Goal: Task Accomplishment & Management: Complete application form

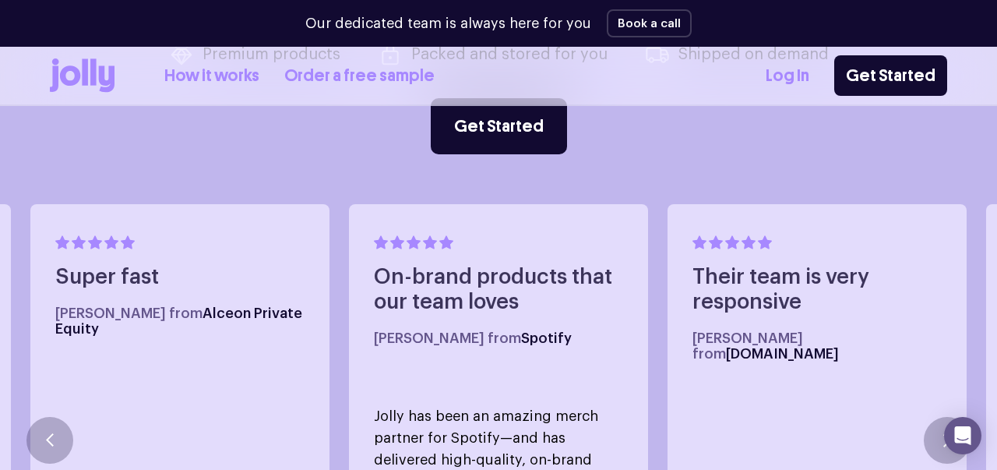
scroll to position [747, 0]
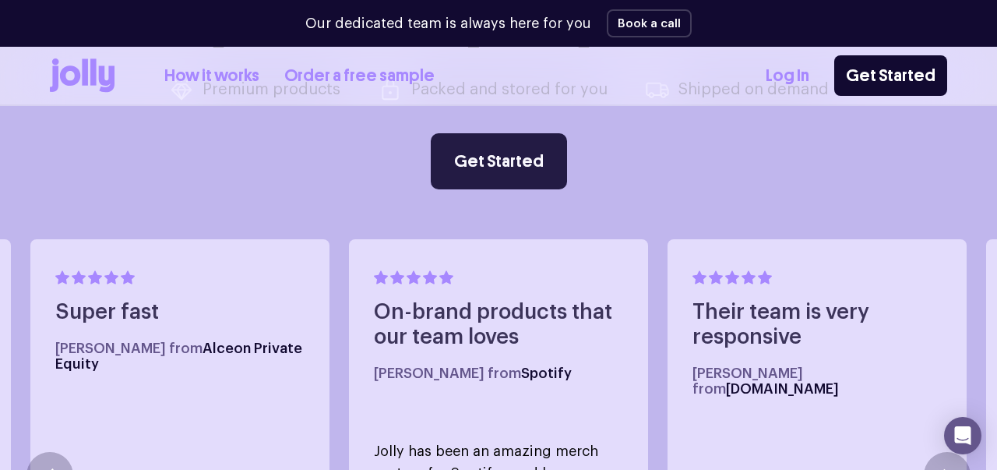
click at [485, 157] on link "Get Started" at bounding box center [499, 161] width 136 height 56
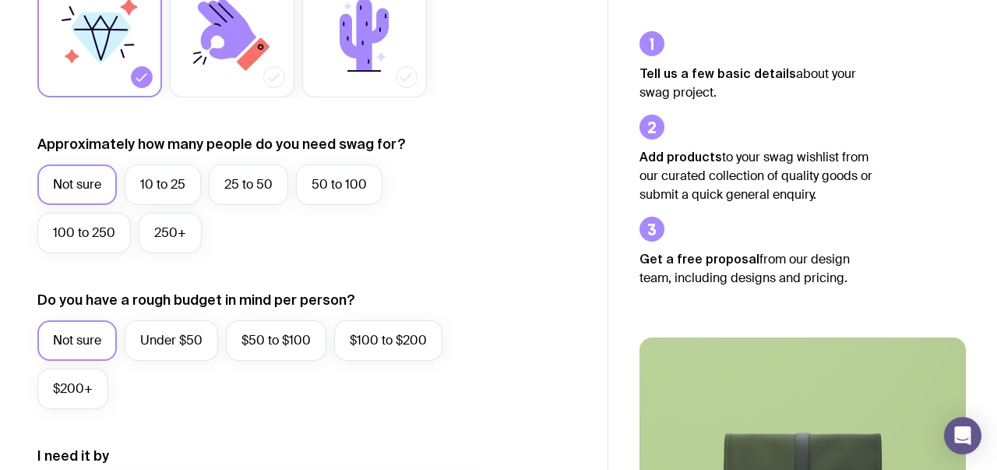
scroll to position [324, 0]
click at [115, 234] on label "100 to 250" at bounding box center [84, 232] width 94 height 41
click at [0, 0] on input "100 to 250" at bounding box center [0, 0] width 0 height 0
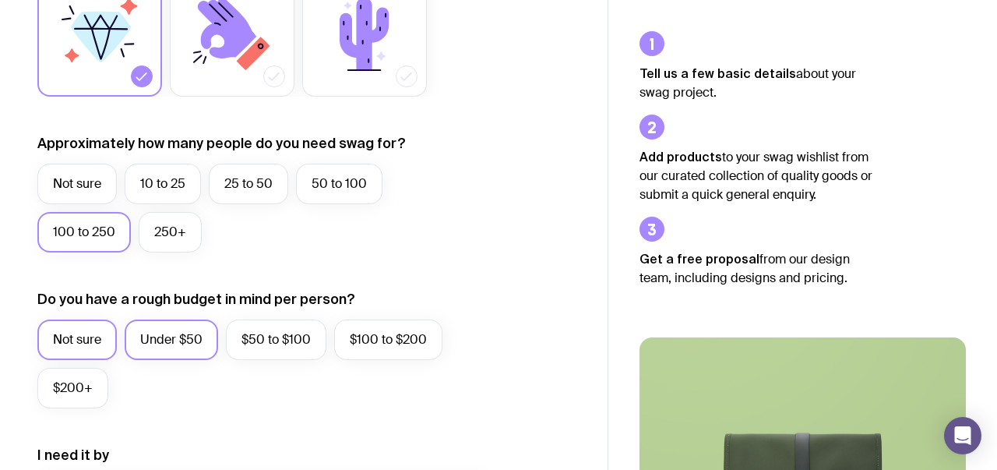
click at [154, 344] on label "Under $50" at bounding box center [172, 339] width 94 height 41
click at [0, 0] on input "Under $50" at bounding box center [0, 0] width 0 height 0
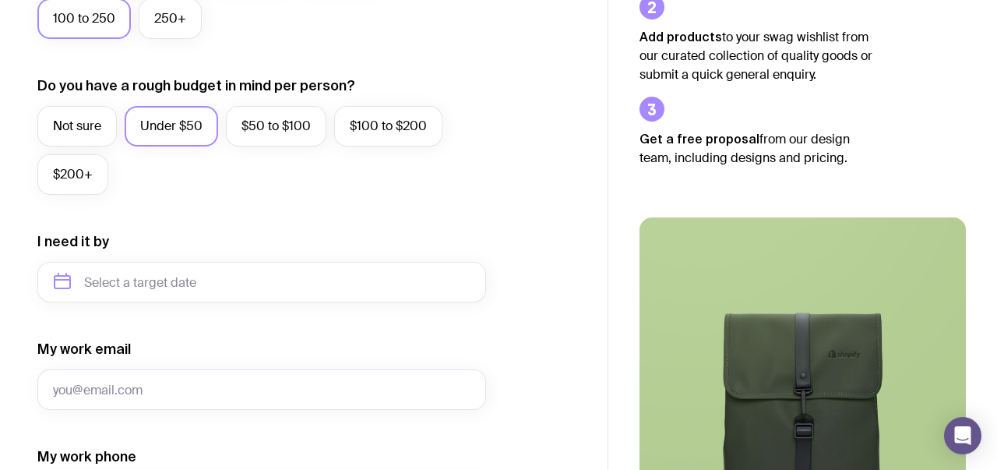
scroll to position [573, 0]
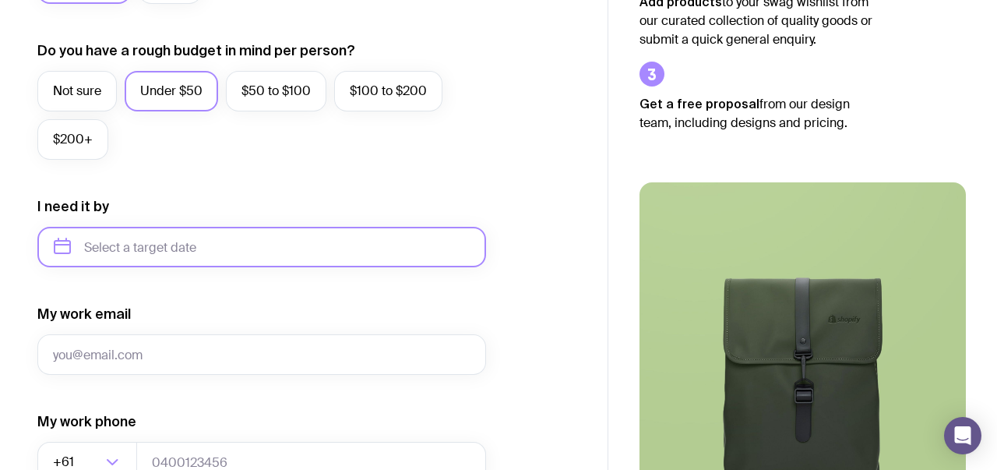
click at [319, 254] on input "text" at bounding box center [261, 247] width 449 height 41
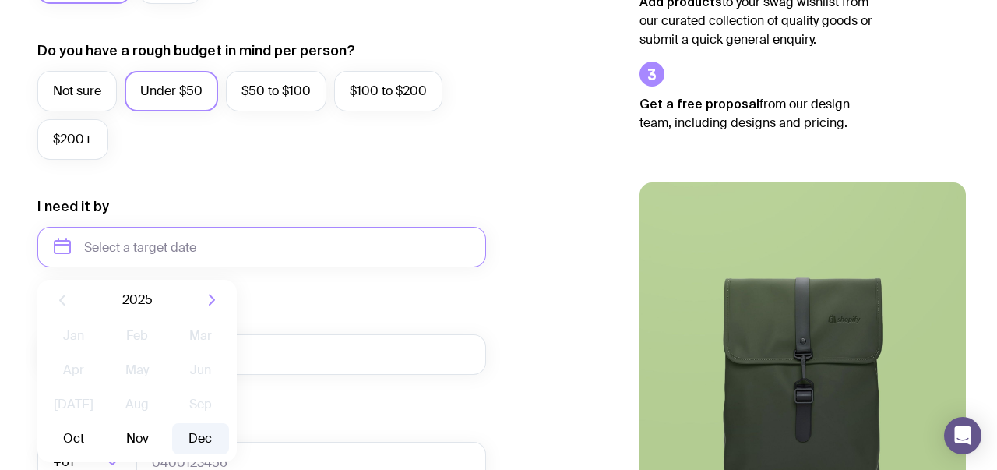
click at [196, 441] on button "Dec" at bounding box center [200, 438] width 57 height 31
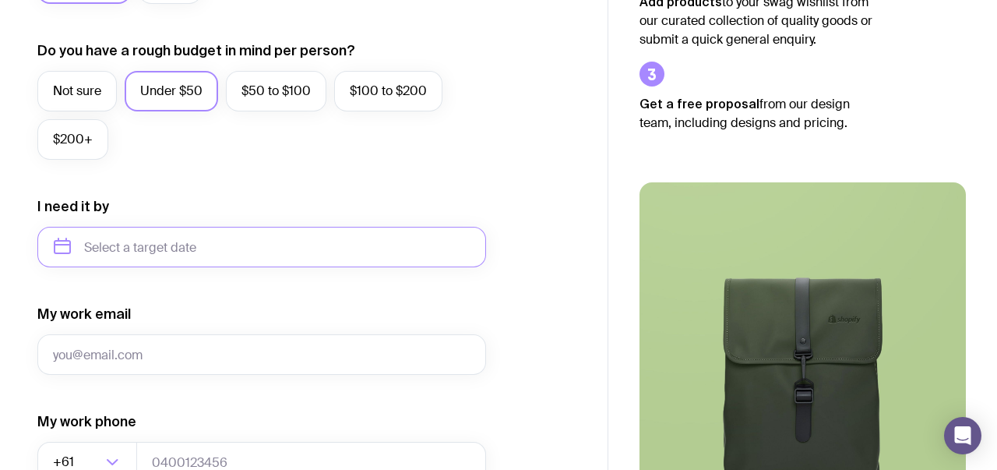
type input "[DATE]"
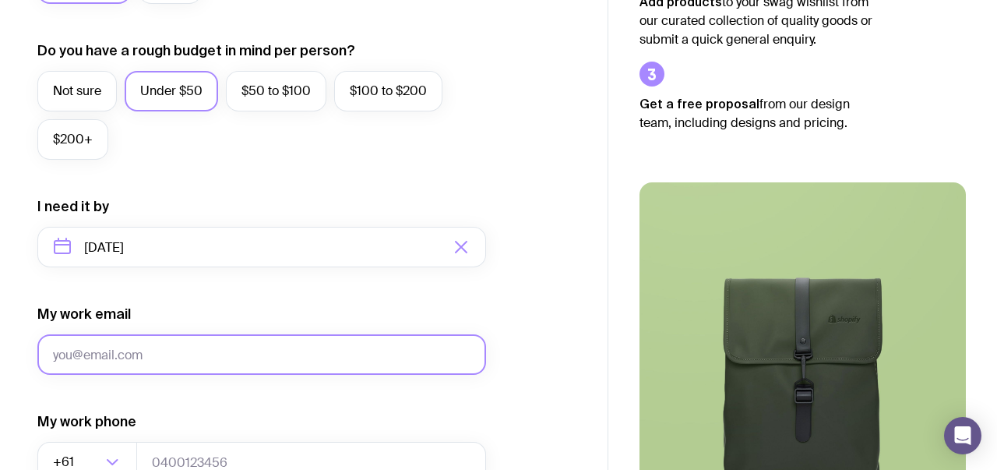
click at [216, 362] on input "My work email" at bounding box center [261, 354] width 449 height 41
type input "[EMAIL_ADDRESS][DOMAIN_NAME]"
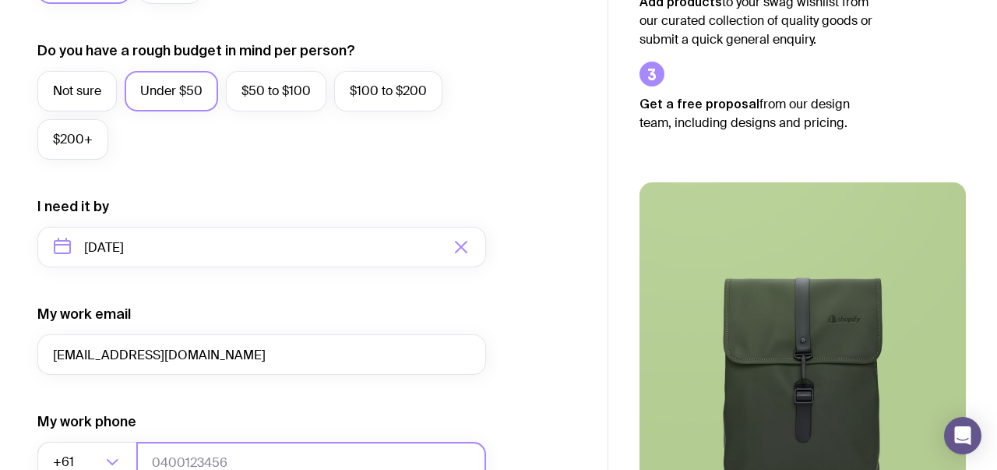
type input "0403688732"
click at [271, 309] on div "My work email [EMAIL_ADDRESS][DOMAIN_NAME]" at bounding box center [261, 340] width 449 height 70
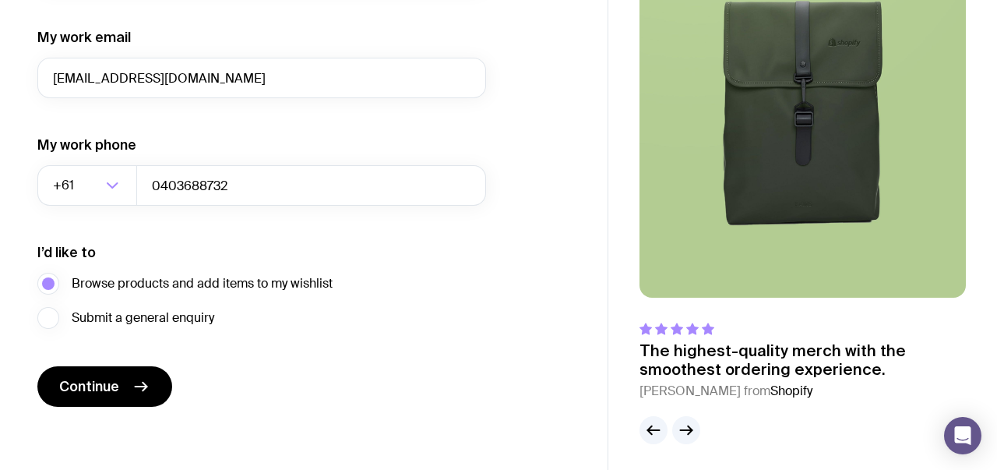
scroll to position [855, 0]
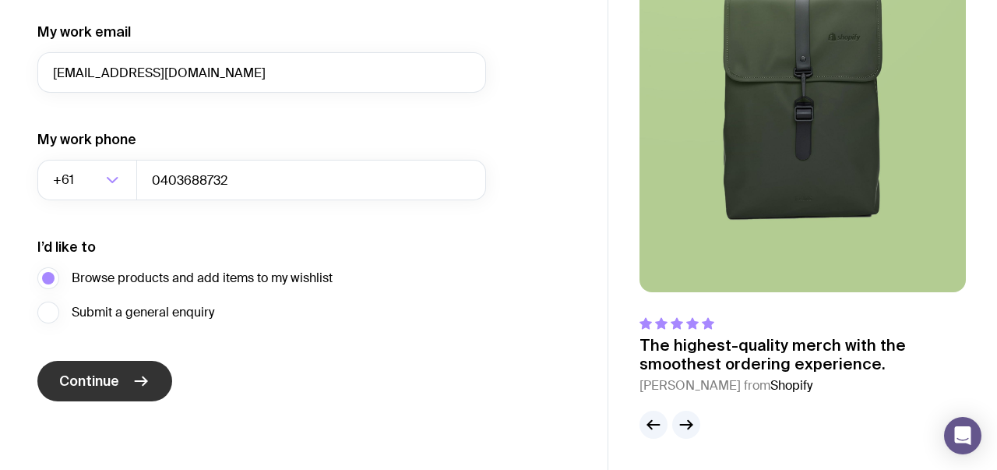
click at [108, 381] on span "Continue" at bounding box center [89, 381] width 60 height 19
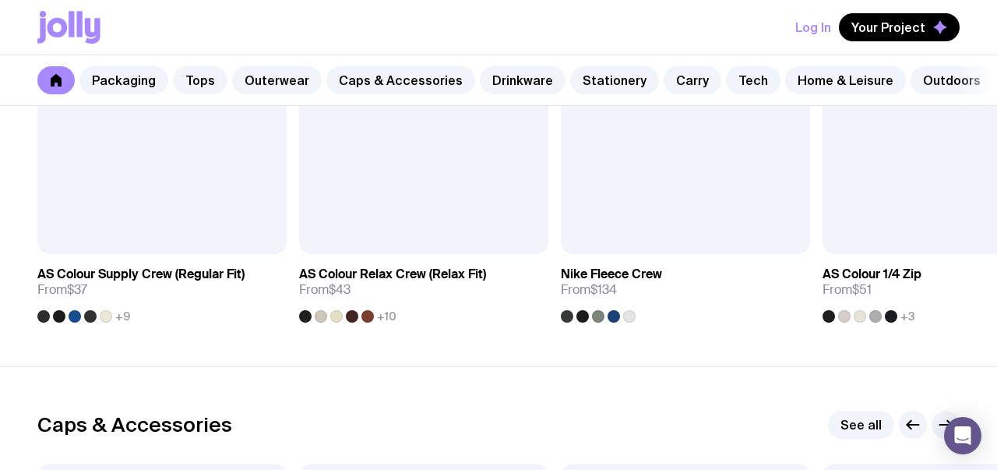
scroll to position [1484, 0]
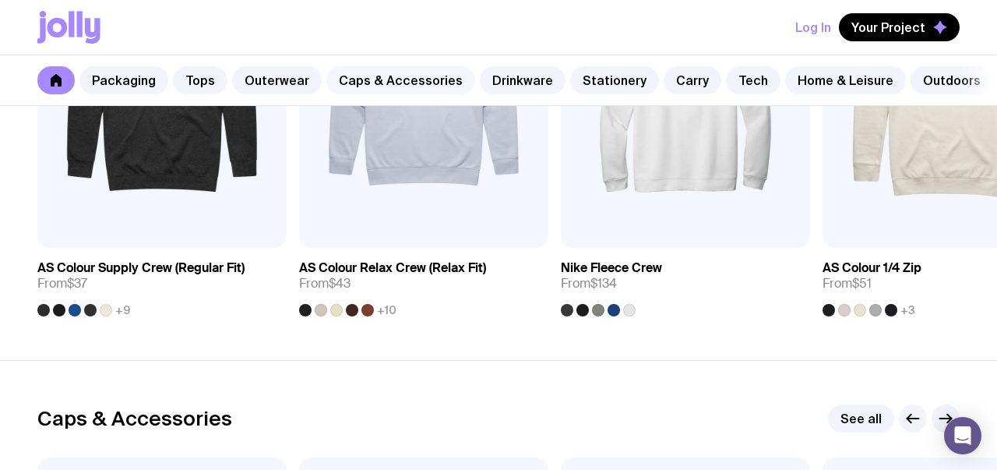
click at [414, 87] on link "Caps & Accessories" at bounding box center [400, 80] width 149 height 28
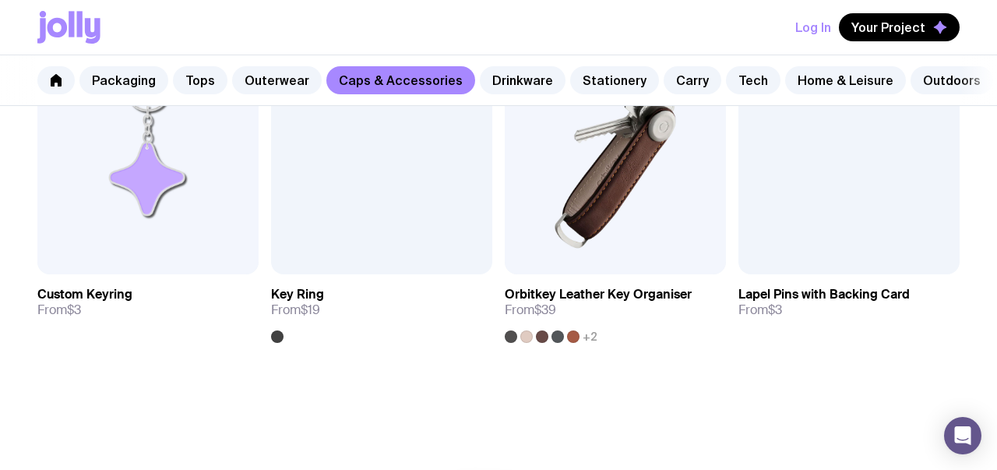
scroll to position [2133, 0]
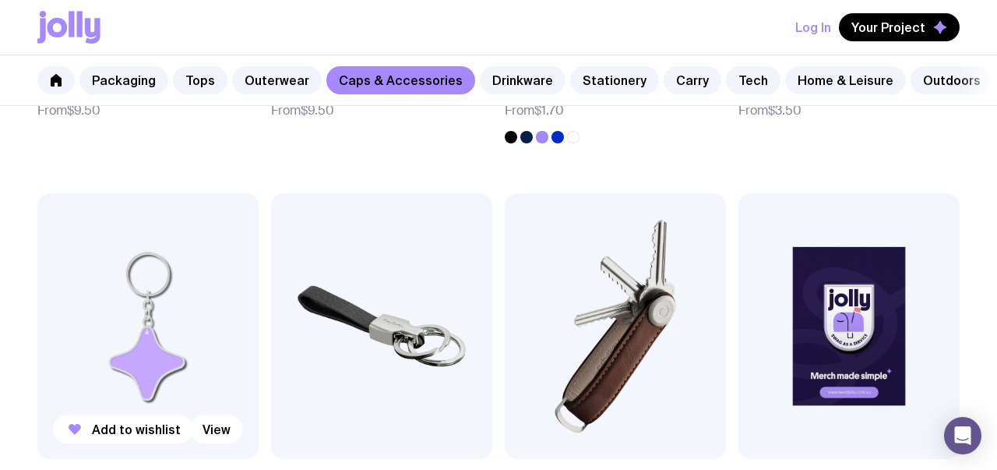
click at [193, 280] on img at bounding box center [147, 326] width 221 height 266
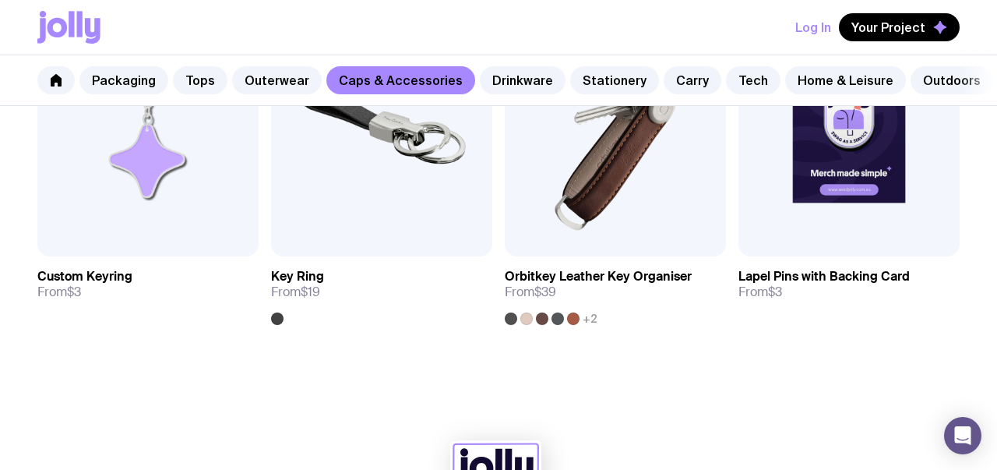
scroll to position [2334, 0]
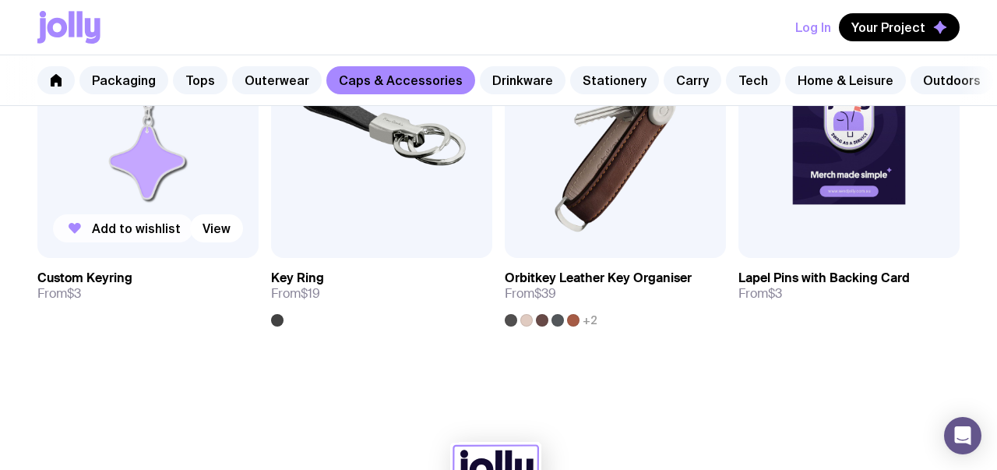
click at [104, 224] on span "Add to wishlist" at bounding box center [136, 229] width 89 height 16
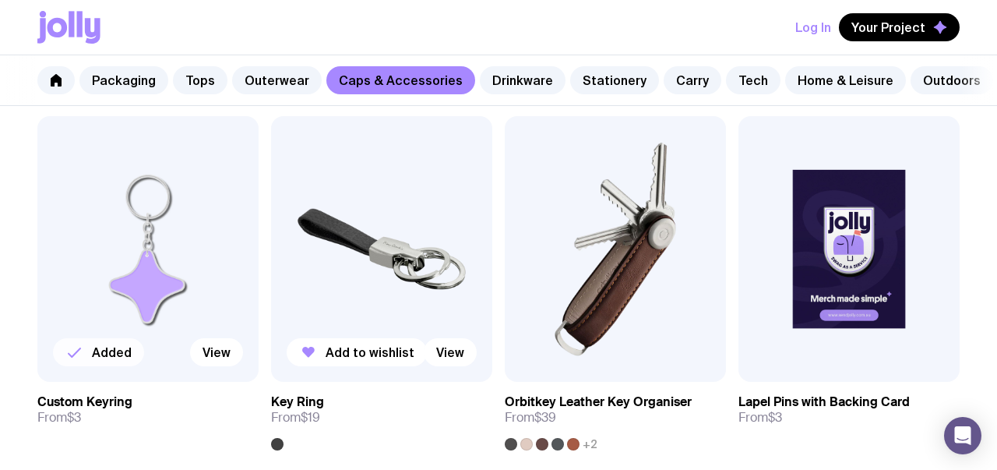
scroll to position [2218, 0]
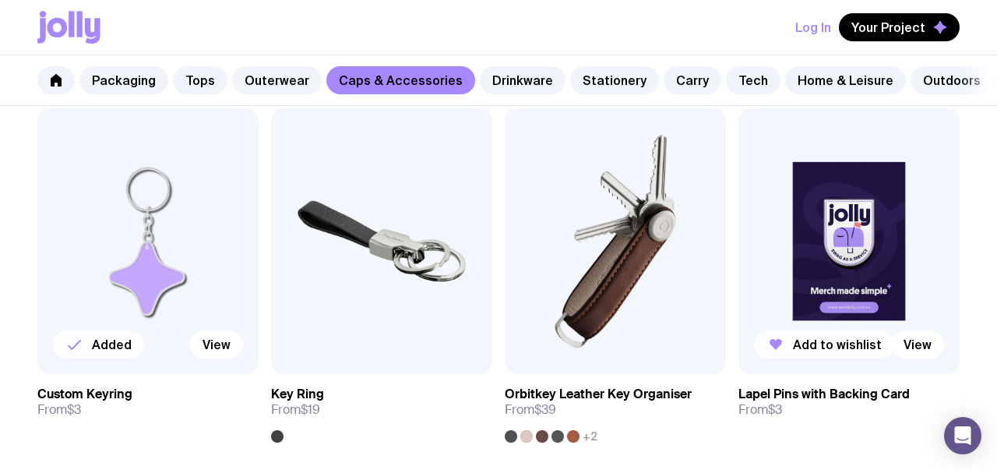
click at [813, 343] on span "Add to wishlist" at bounding box center [837, 345] width 89 height 16
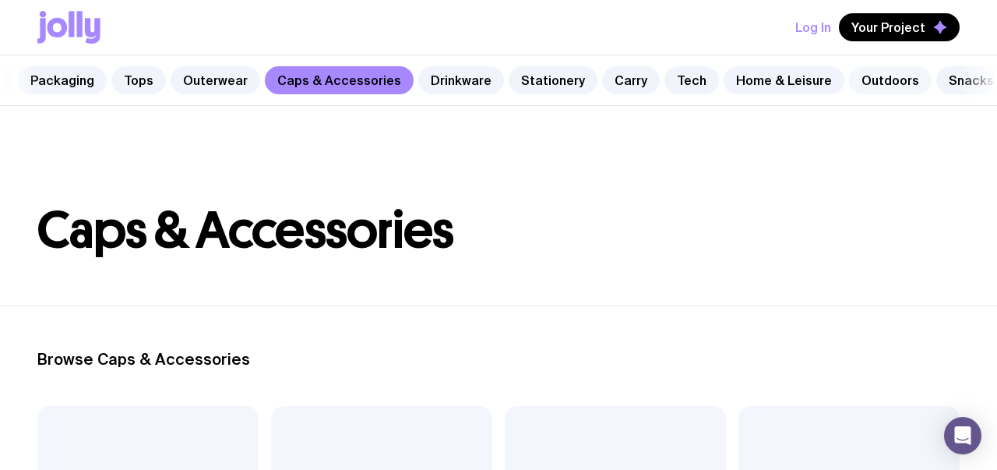
scroll to position [0, 75]
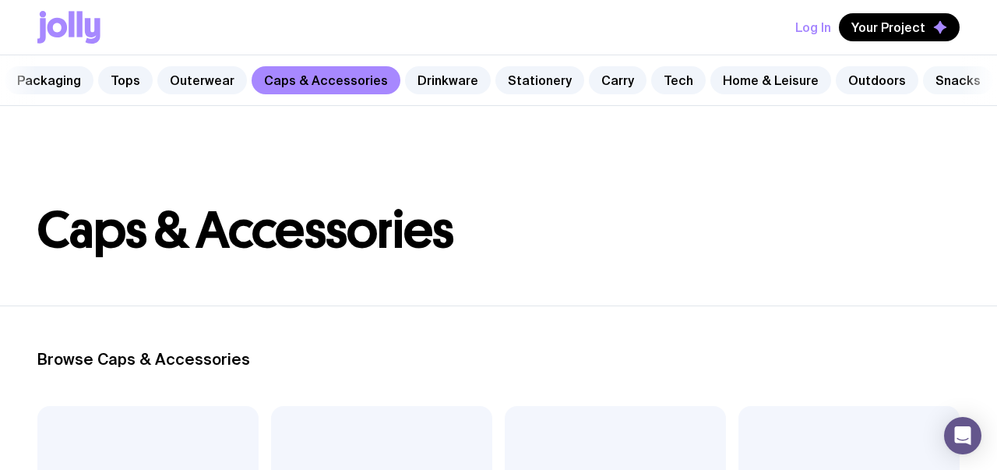
click at [923, 83] on link "Snacks" at bounding box center [958, 80] width 70 height 28
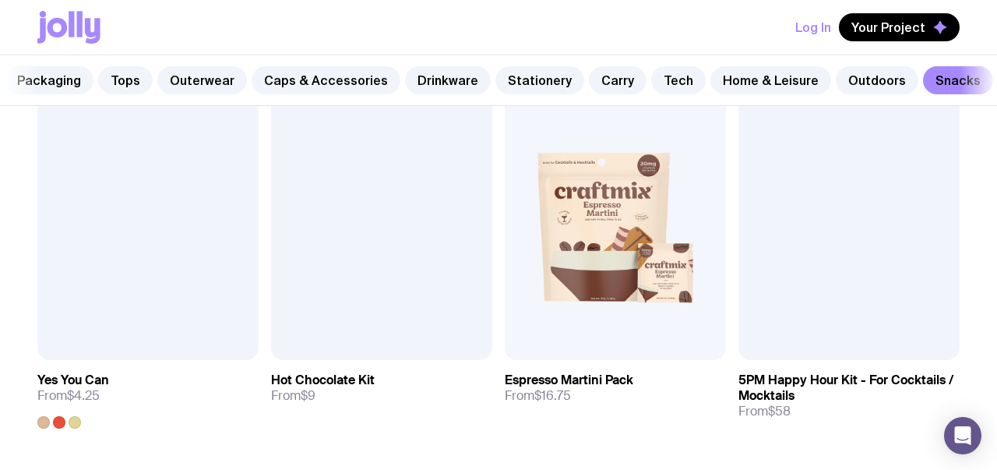
scroll to position [954, 0]
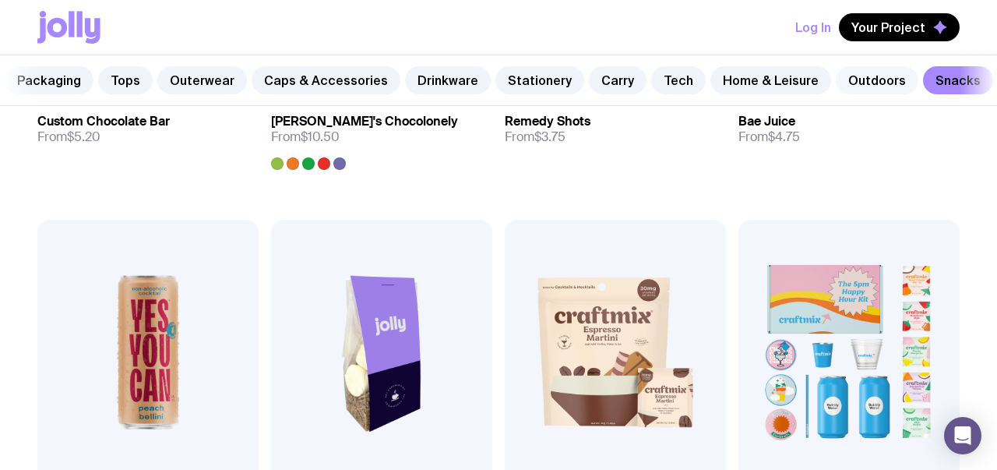
click at [836, 83] on link "Outdoors" at bounding box center [877, 80] width 83 height 28
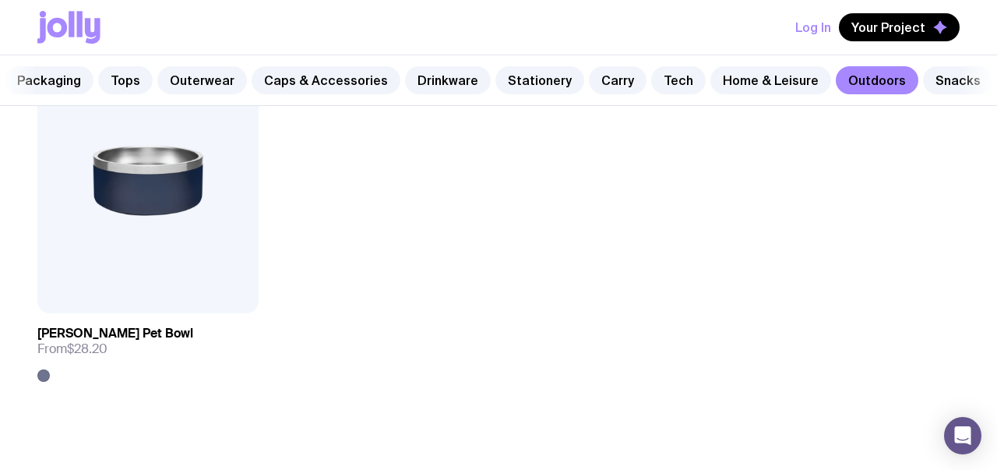
scroll to position [2279, 0]
click at [720, 78] on link "Home & Leisure" at bounding box center [771, 80] width 121 height 28
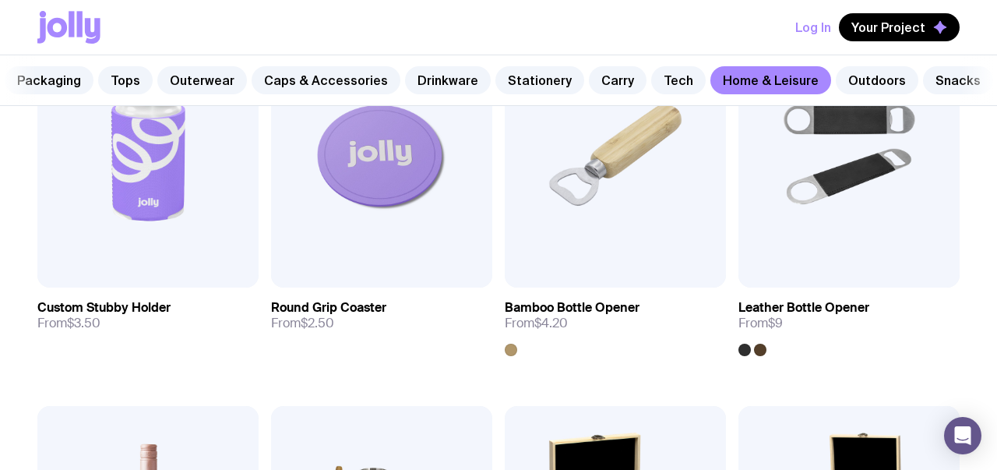
scroll to position [385, 0]
click at [110, 252] on span "Add to wishlist" at bounding box center [136, 257] width 89 height 16
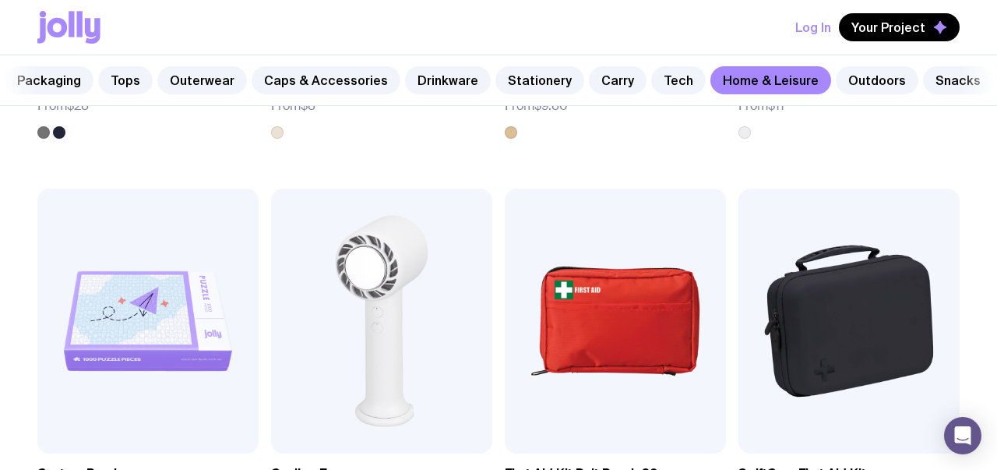
scroll to position [2901, 0]
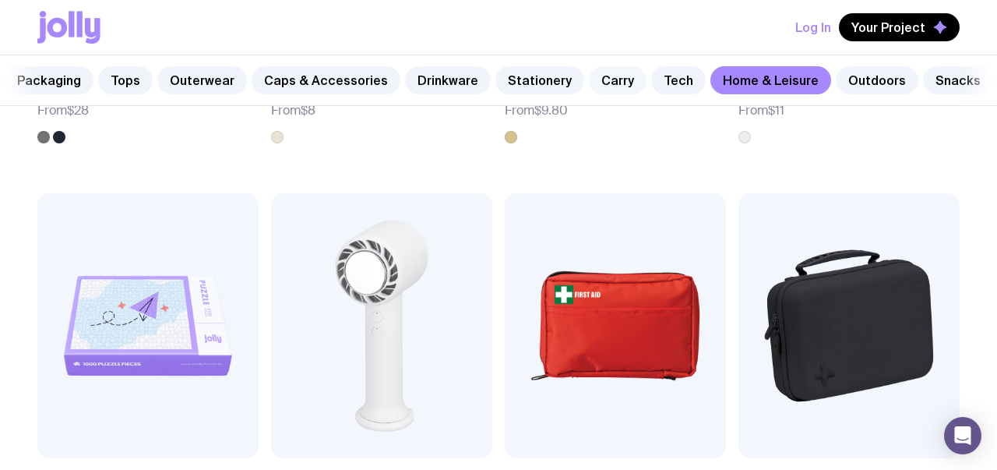
click at [591, 78] on link "Carry" at bounding box center [618, 80] width 58 height 28
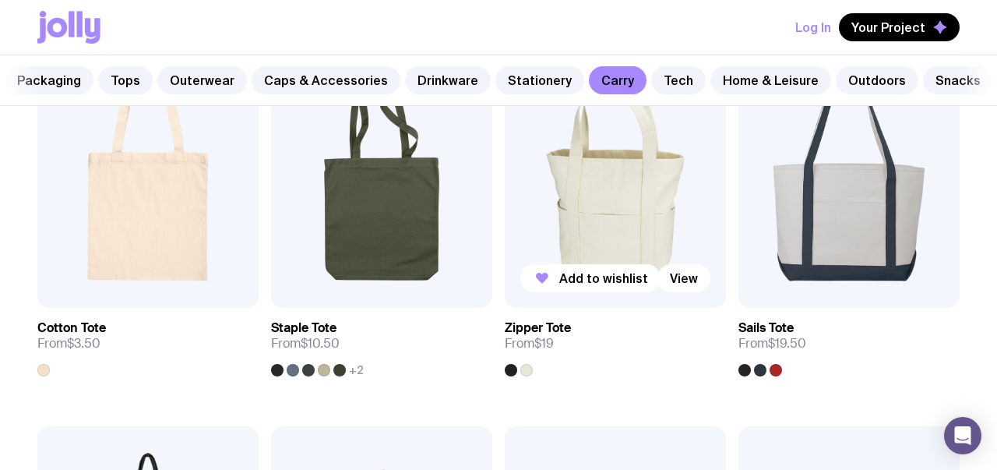
scroll to position [351, 0]
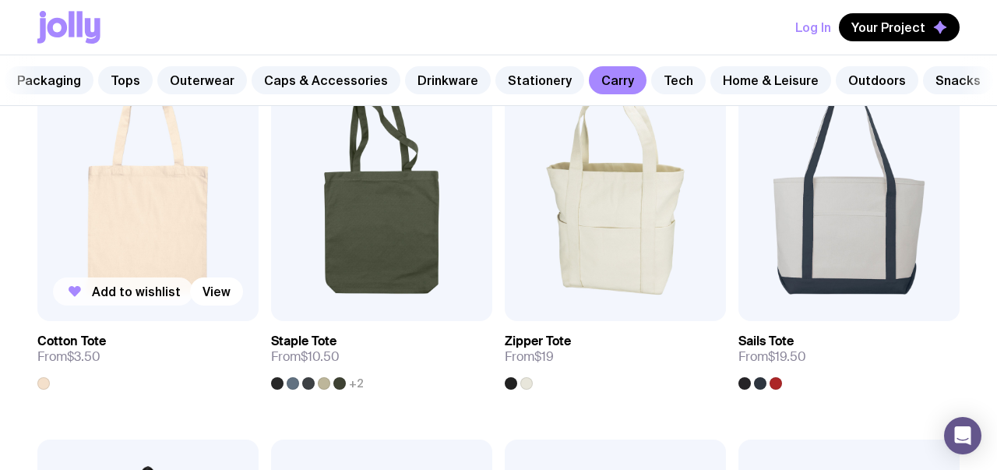
click at [127, 291] on span "Add to wishlist" at bounding box center [136, 292] width 89 height 16
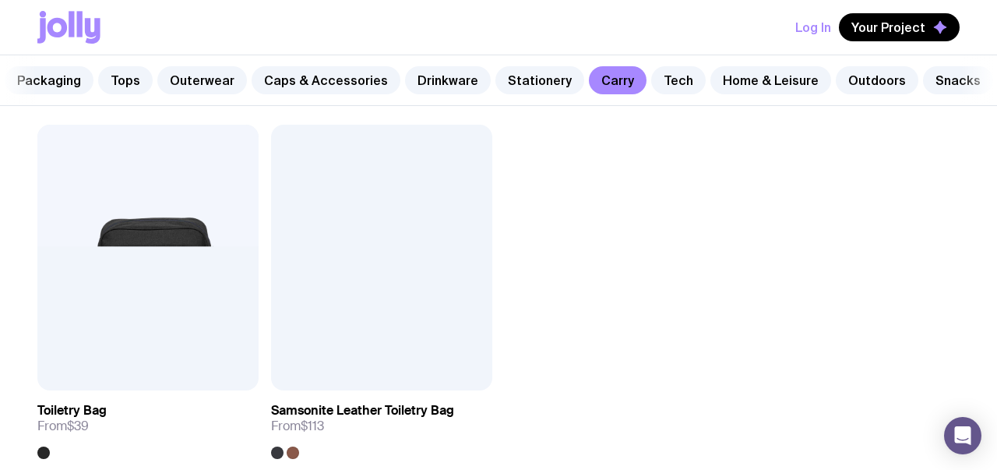
scroll to position [3356, 0]
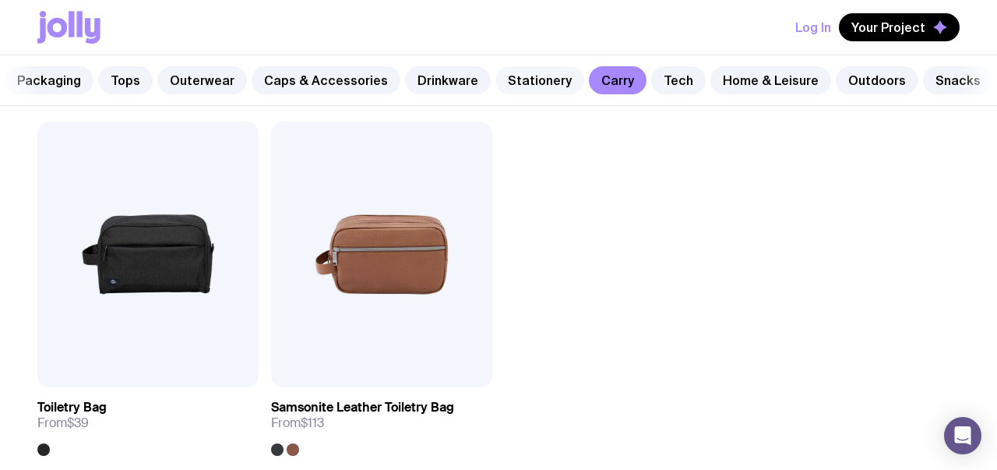
click at [512, 78] on link "Stationery" at bounding box center [540, 80] width 89 height 28
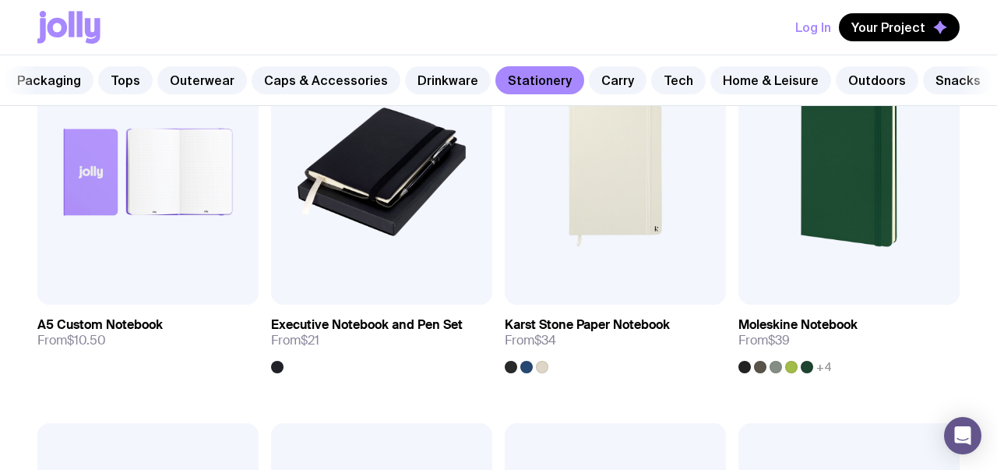
scroll to position [1520, 0]
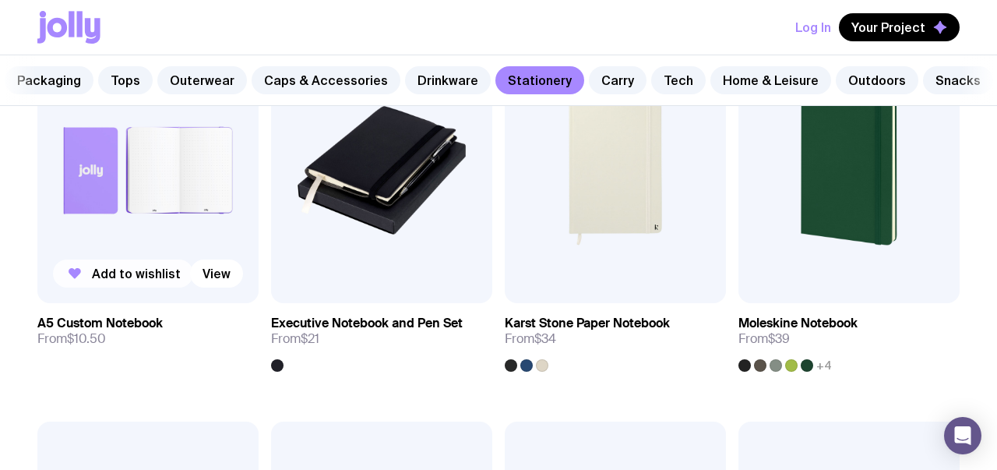
click at [134, 276] on span "Add to wishlist" at bounding box center [136, 274] width 89 height 16
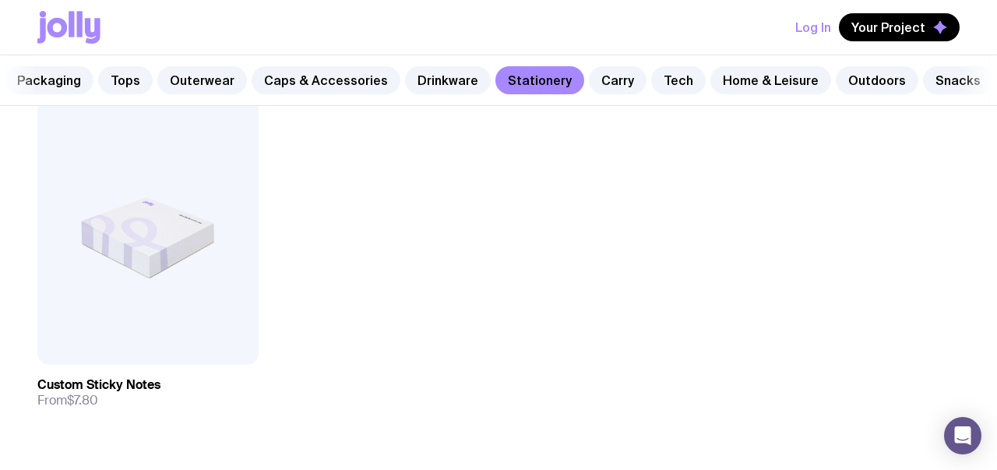
scroll to position [2620, 0]
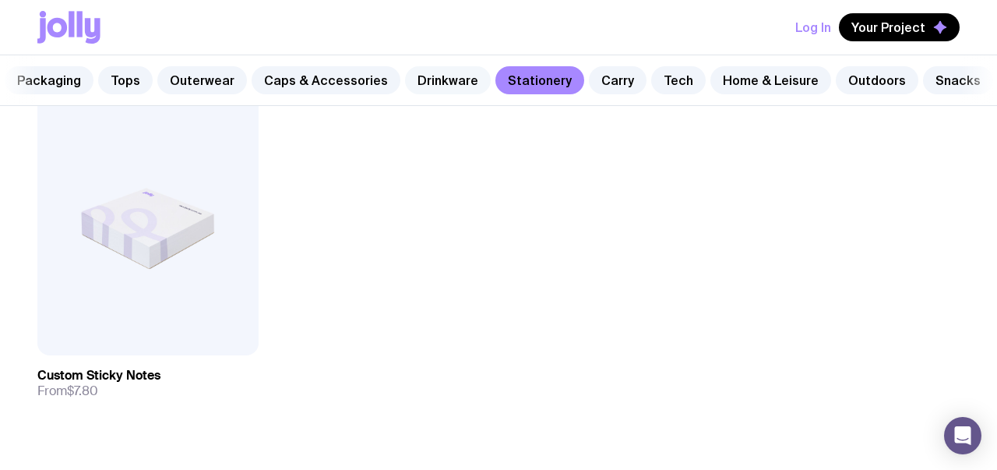
click at [439, 76] on link "Drinkware" at bounding box center [448, 80] width 86 height 28
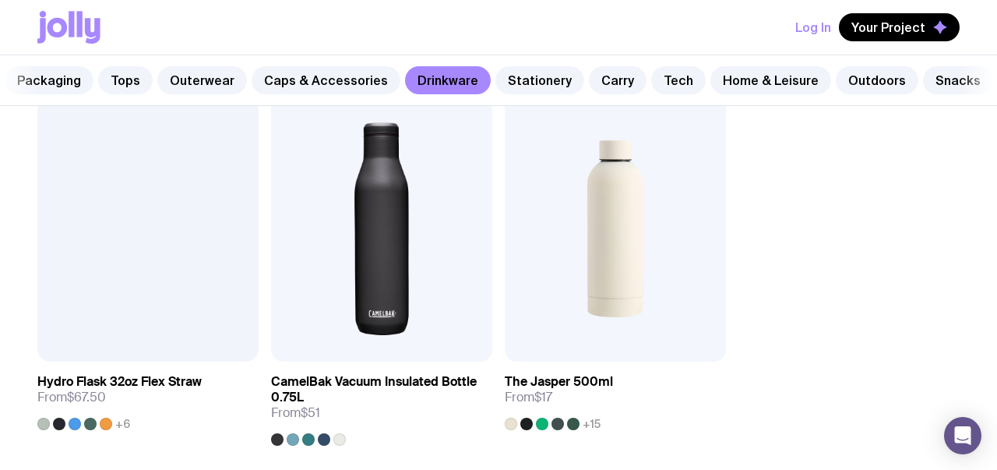
scroll to position [2232, 0]
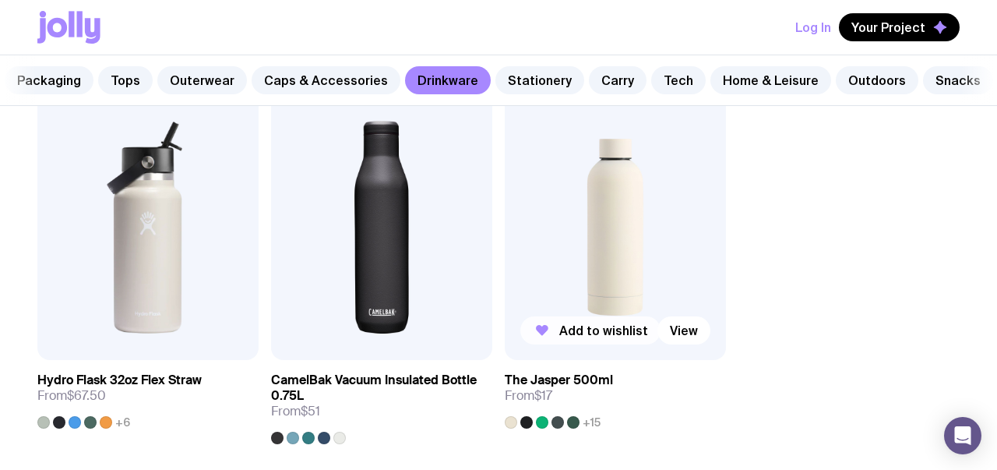
click at [577, 326] on span "Add to wishlist" at bounding box center [603, 331] width 89 height 16
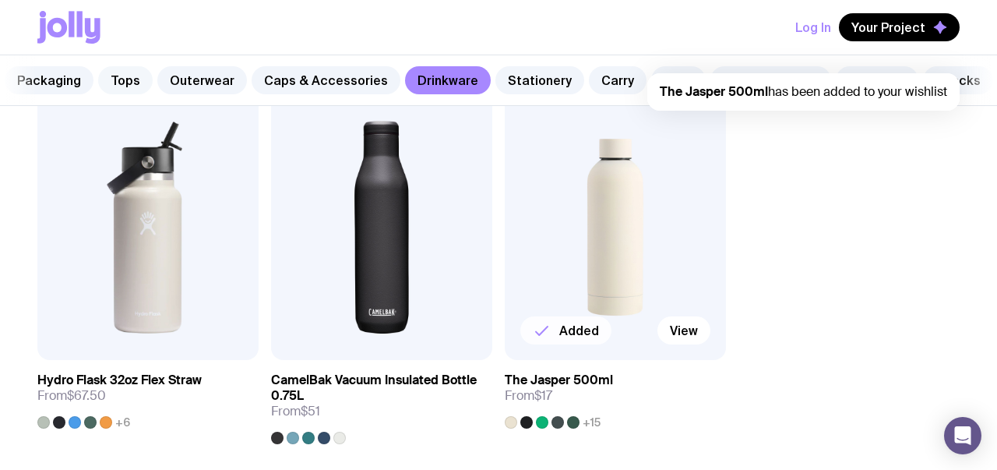
click at [121, 79] on link "Tops" at bounding box center [125, 80] width 55 height 28
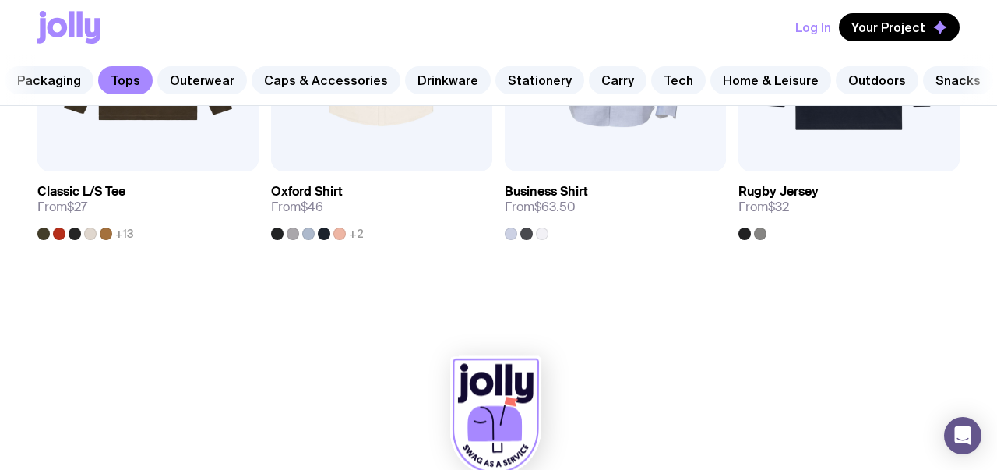
scroll to position [1687, 0]
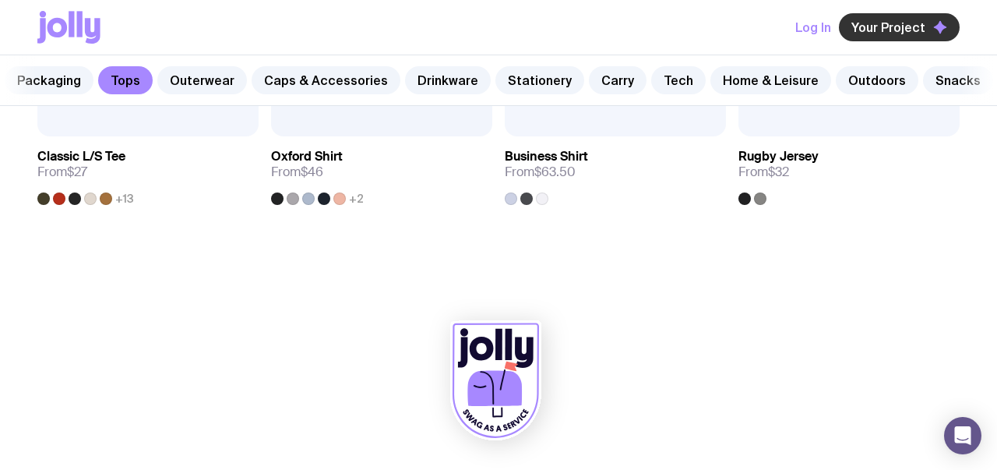
click at [870, 33] on span "Your Project" at bounding box center [889, 27] width 74 height 16
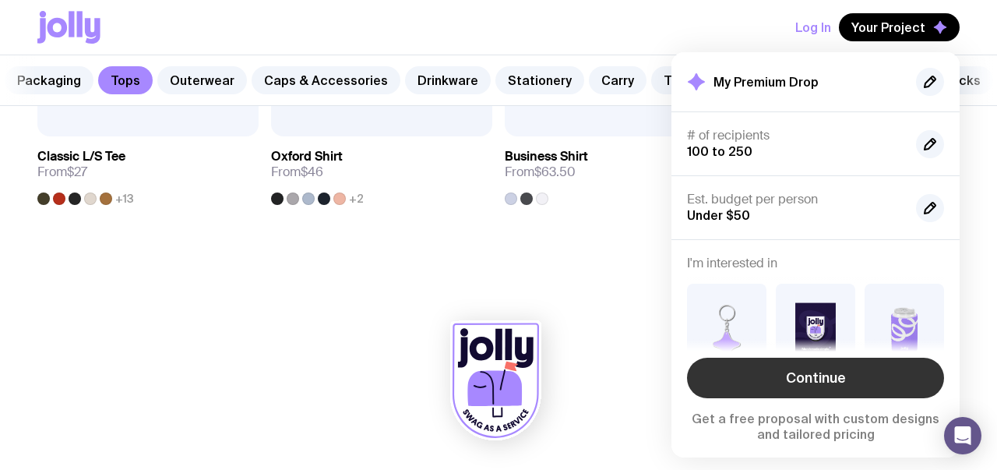
click at [824, 378] on link "Continue" at bounding box center [815, 378] width 257 height 41
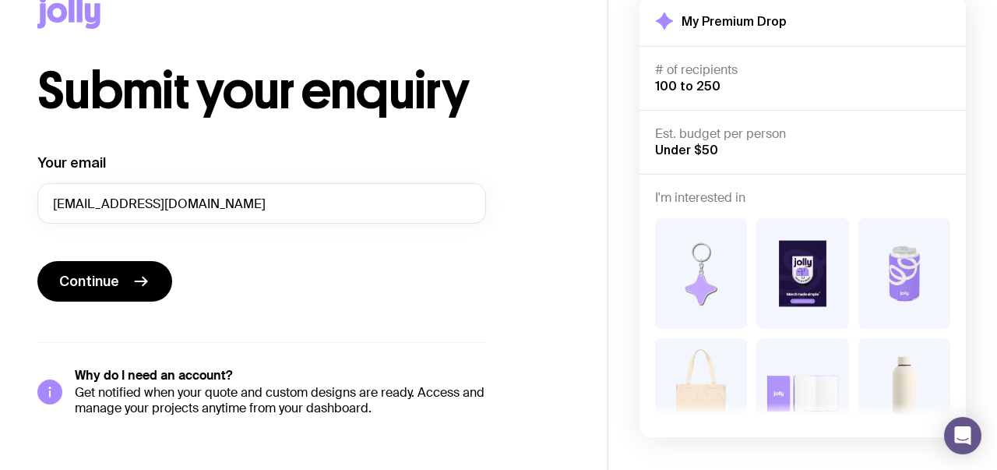
scroll to position [34, 0]
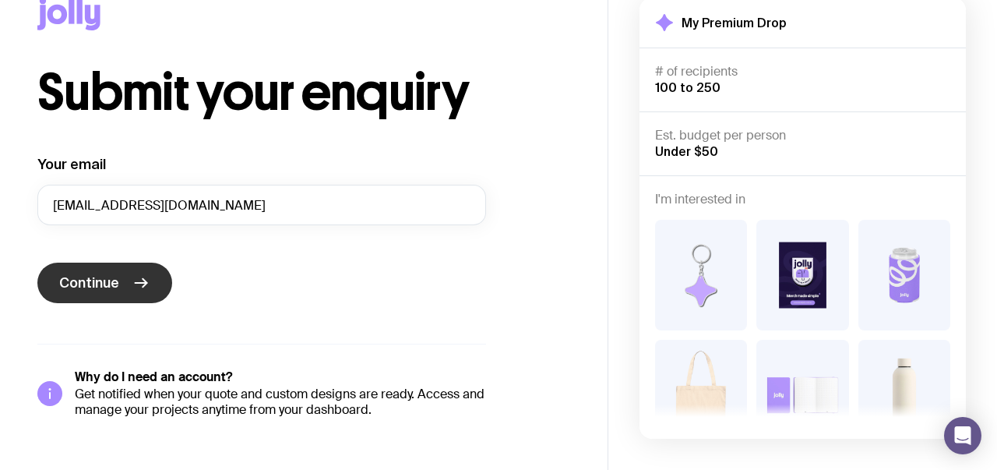
click at [119, 283] on button "Continue" at bounding box center [104, 283] width 135 height 41
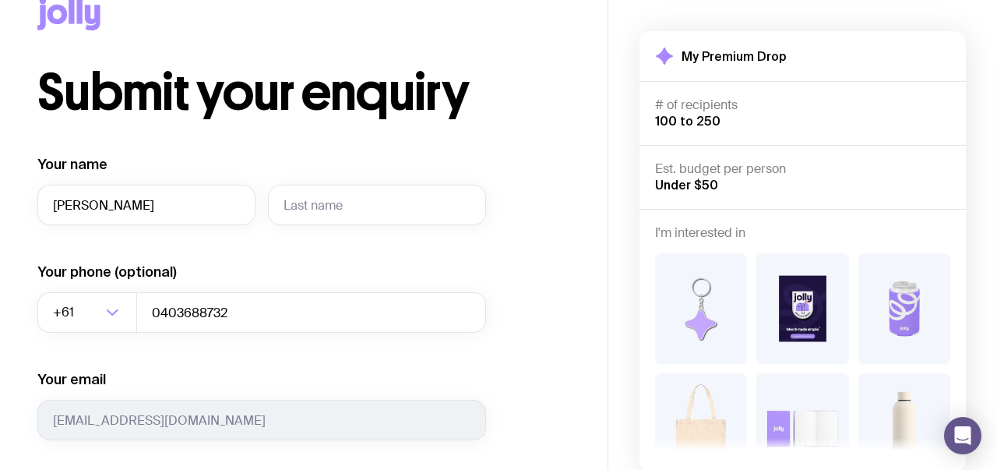
type input "[PERSON_NAME]"
type input "Uruci"
click at [551, 212] on div "Submit your enquiry Your name [PERSON_NAME] Your phone (optional) +61 Loading..…" at bounding box center [303, 404] width 533 height 672
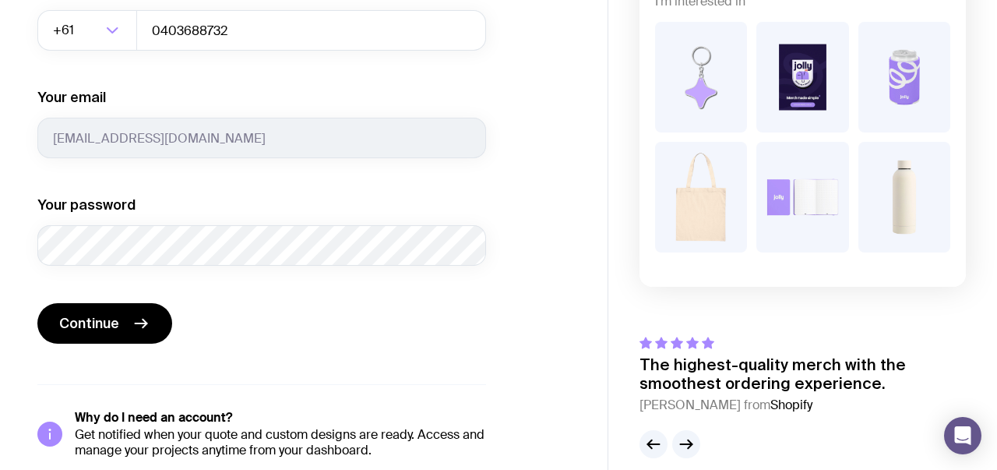
scroll to position [335, 0]
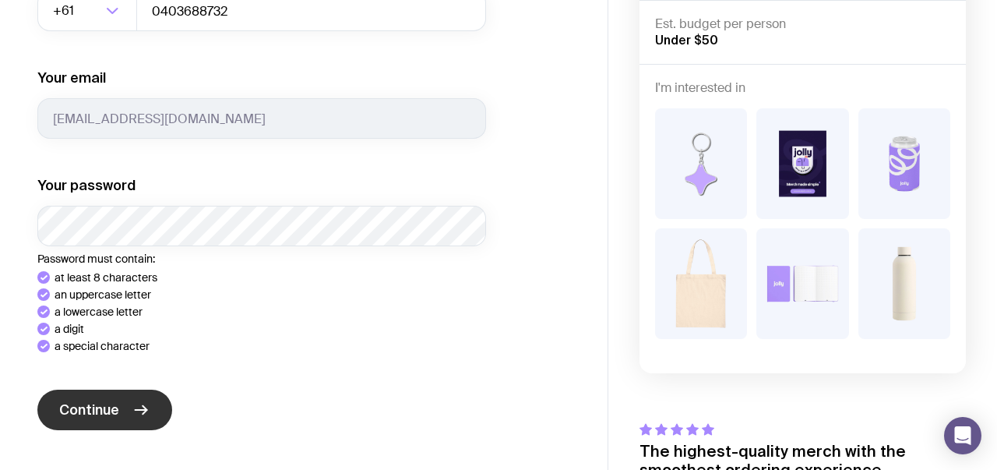
click at [98, 402] on div "Your name [PERSON_NAME] Your phone (optional) +61 Loading... 0403688732 Your em…" at bounding box center [261, 199] width 449 height 691
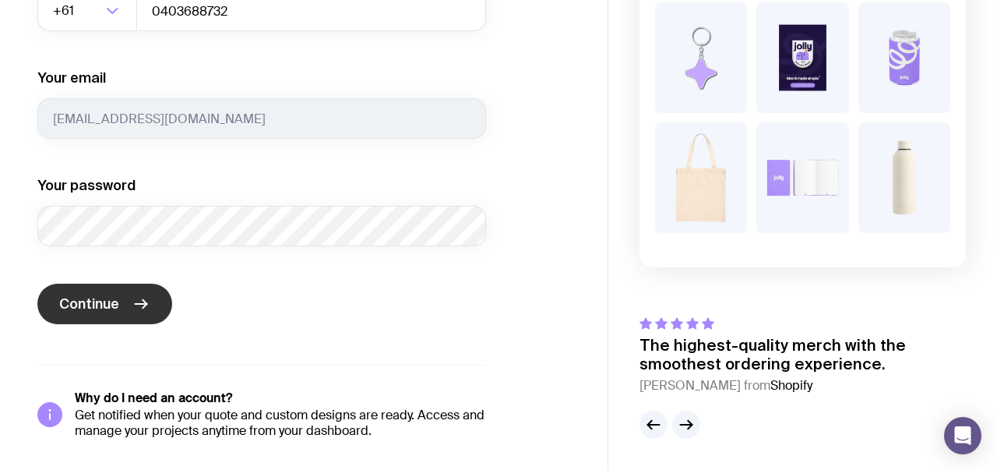
click at [111, 307] on span "Continue" at bounding box center [89, 304] width 60 height 19
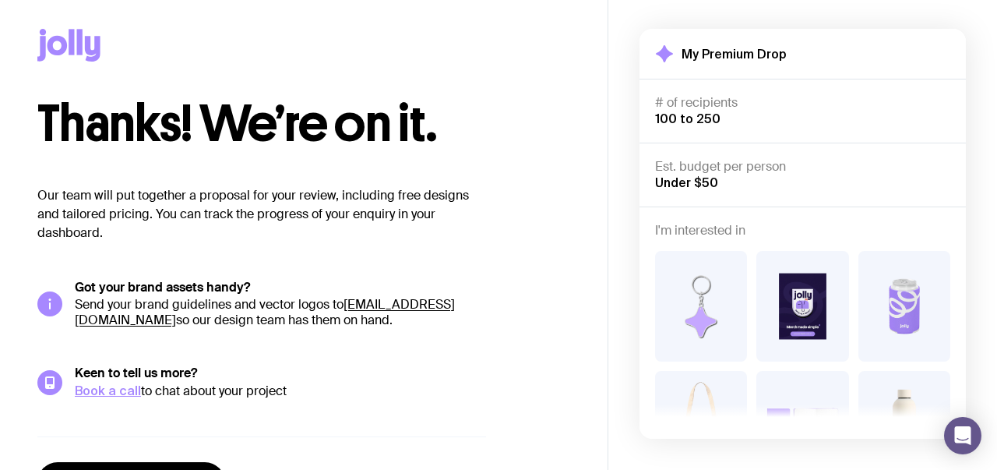
scroll to position [0, 0]
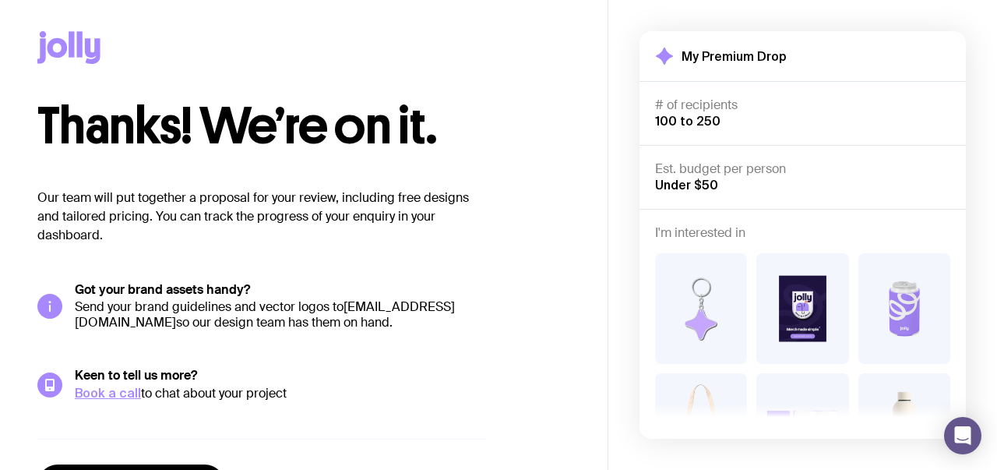
drag, startPoint x: 221, startPoint y: 323, endPoint x: 76, endPoint y: 321, distance: 144.9
click at [76, 324] on p "Send your brand guidelines and vector logos to [EMAIL_ADDRESS][DOMAIN_NAME] so …" at bounding box center [280, 314] width 411 height 31
copy p "[EMAIL_ADDRESS][DOMAIN_NAME]"
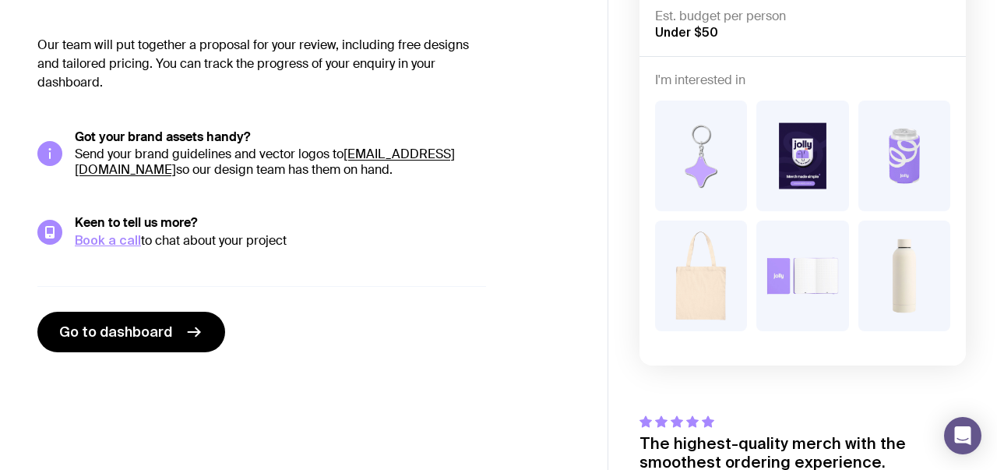
scroll to position [173, 0]
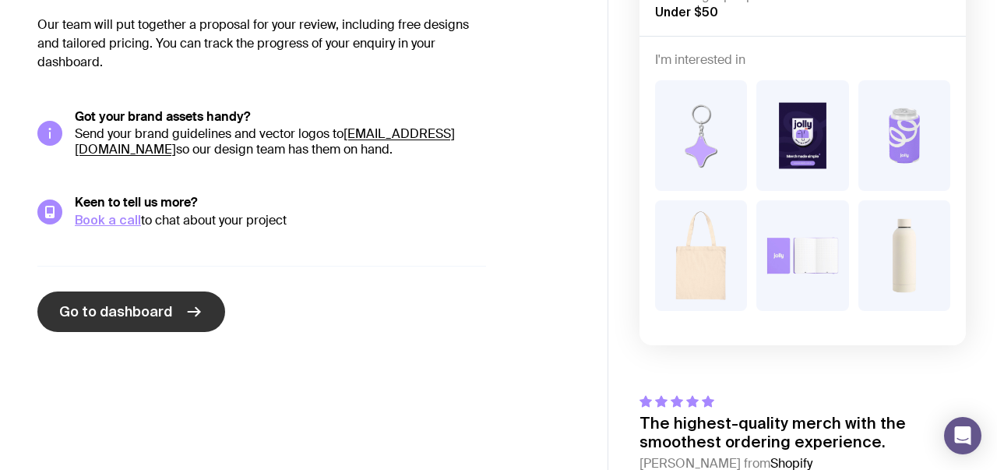
click at [154, 316] on span "Go to dashboard" at bounding box center [115, 311] width 113 height 19
